Goal: Task Accomplishment & Management: Manage account settings

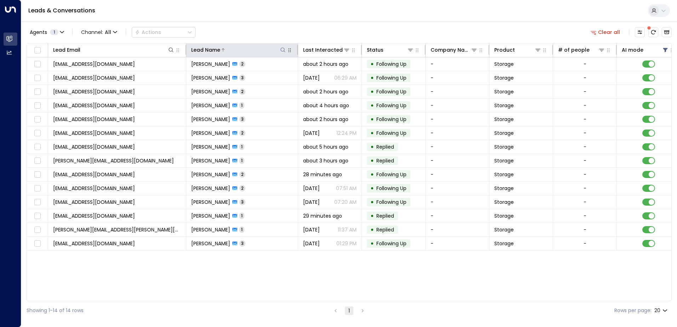
click at [280, 48] on button at bounding box center [282, 49] width 7 height 7
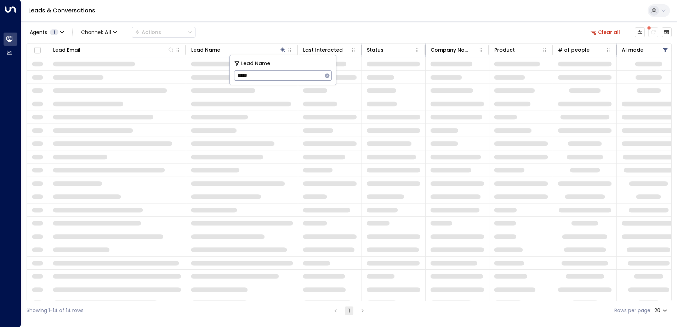
type input "*****"
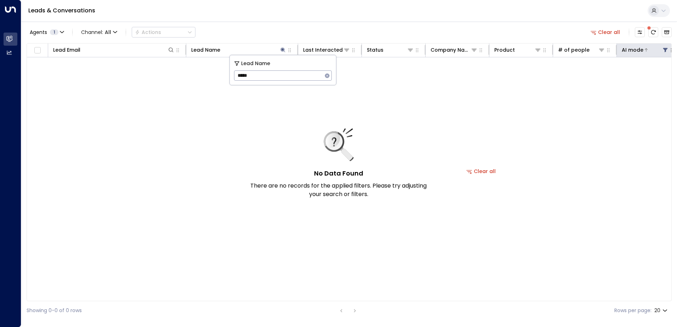
click at [654, 53] on div at bounding box center [655, 49] width 25 height 7
click at [664, 50] on icon at bounding box center [665, 50] width 6 height 6
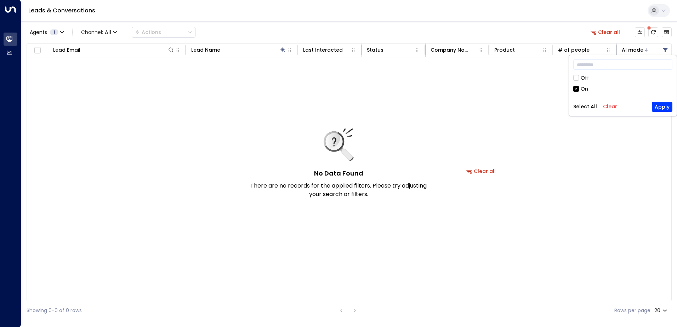
click at [579, 80] on div "Off" at bounding box center [622, 77] width 99 height 7
click at [653, 108] on button "Apply" at bounding box center [662, 107] width 21 height 10
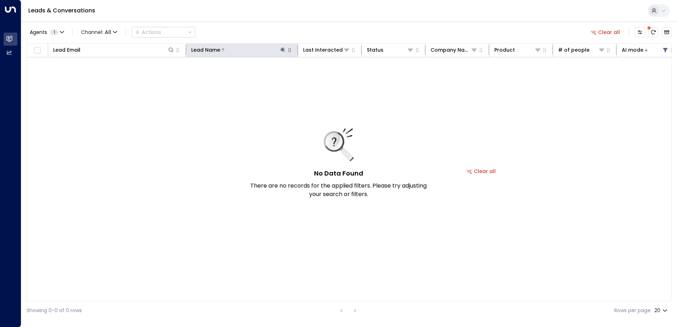
click at [276, 53] on div "Lead Name" at bounding box center [238, 50] width 95 height 8
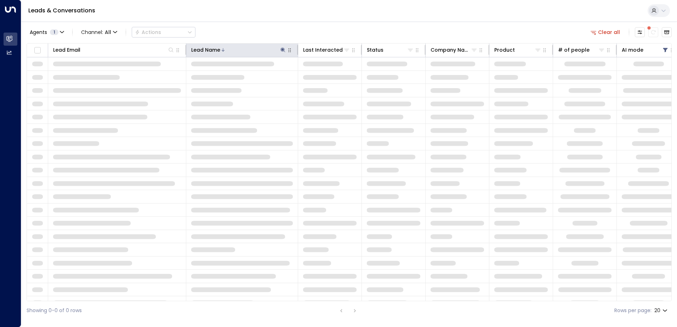
click at [280, 52] on icon at bounding box center [283, 50] width 6 height 6
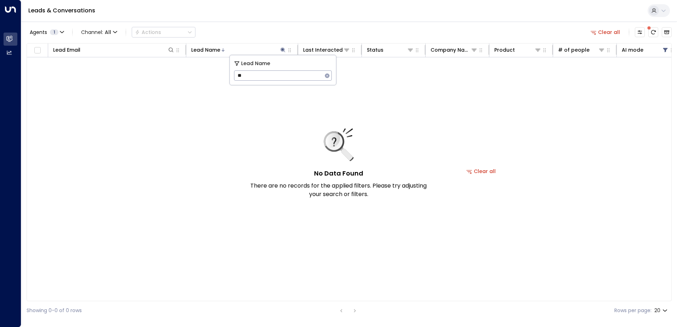
type input "*"
type input "***"
click at [329, 73] on icon "button" at bounding box center [327, 76] width 6 height 6
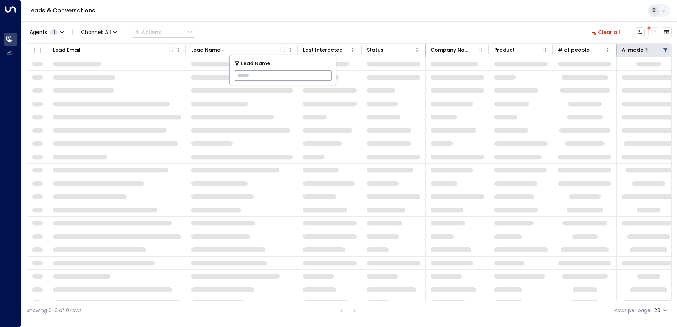
click at [662, 50] on button at bounding box center [665, 49] width 7 height 7
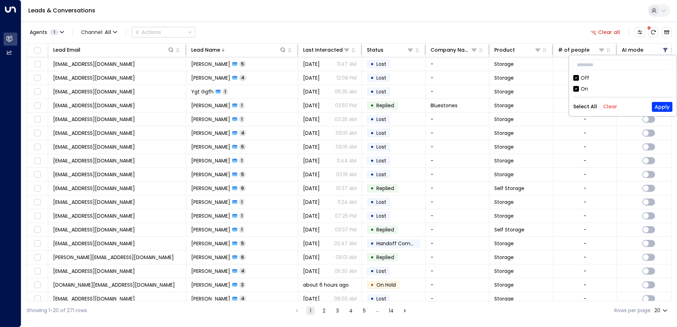
click at [580, 78] on div "Off" at bounding box center [584, 77] width 8 height 7
click at [660, 109] on button "Apply" at bounding box center [662, 107] width 21 height 10
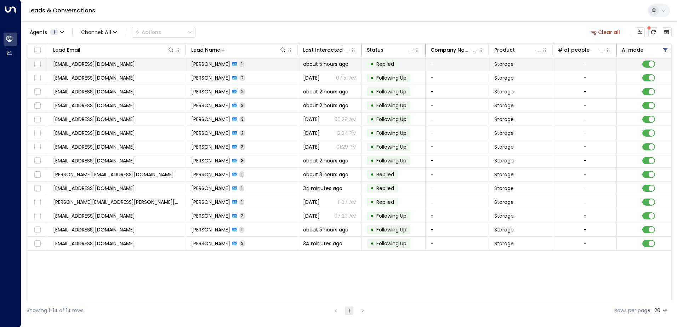
click at [255, 62] on td "[PERSON_NAME] 1" at bounding box center [242, 63] width 112 height 13
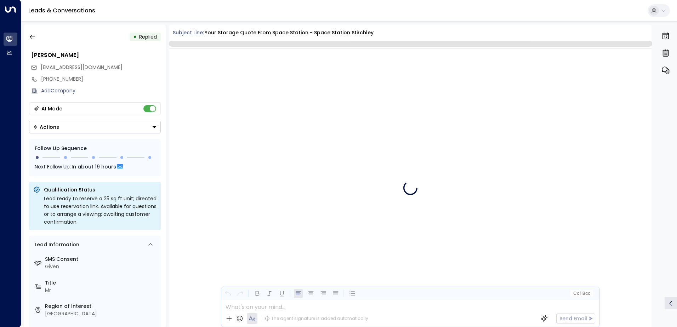
scroll to position [311, 0]
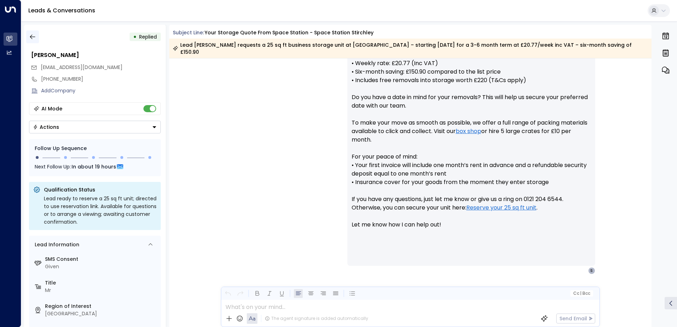
click at [33, 33] on button "button" at bounding box center [32, 36] width 13 height 13
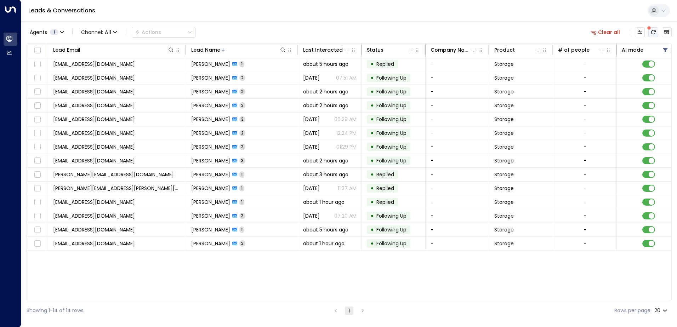
click at [650, 30] on span at bounding box center [649, 28] width 4 height 4
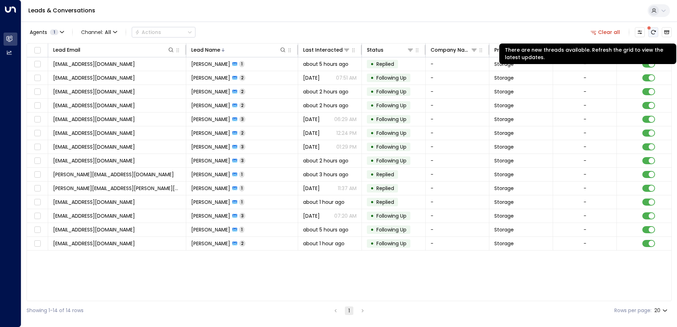
click at [653, 32] on icon "There are new threads available. Refresh the grid to view the latest updates." at bounding box center [653, 32] width 6 height 6
